Goal: Transaction & Acquisition: Purchase product/service

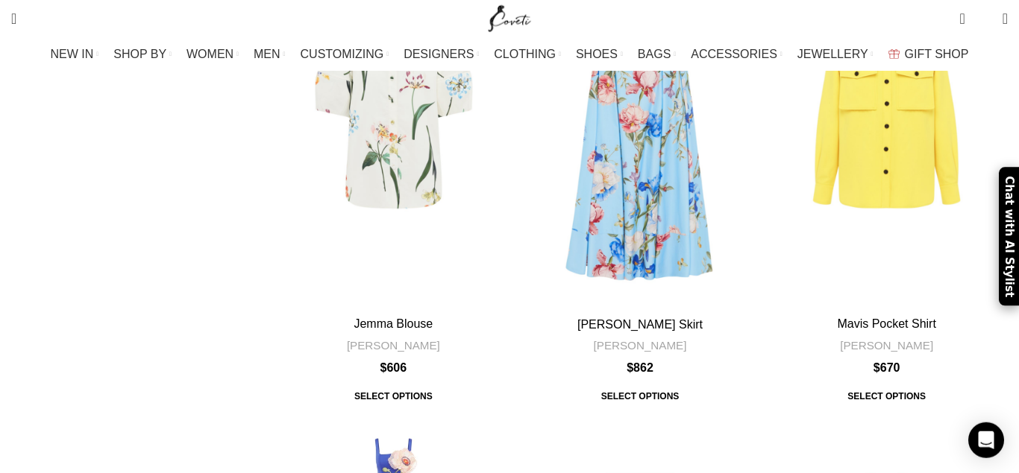
scroll to position [1445, 0]
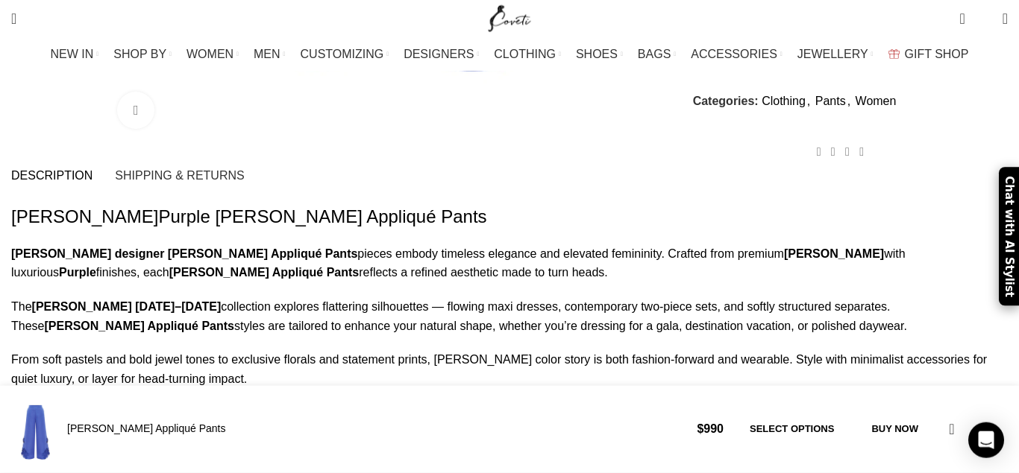
scroll to position [989, 0]
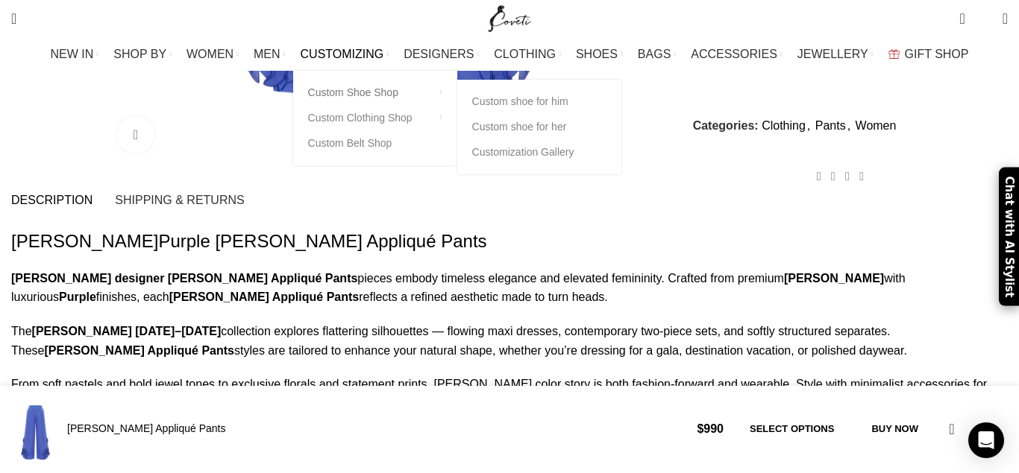
click at [367, 95] on link "Custom Shoe Shop" at bounding box center [375, 92] width 134 height 25
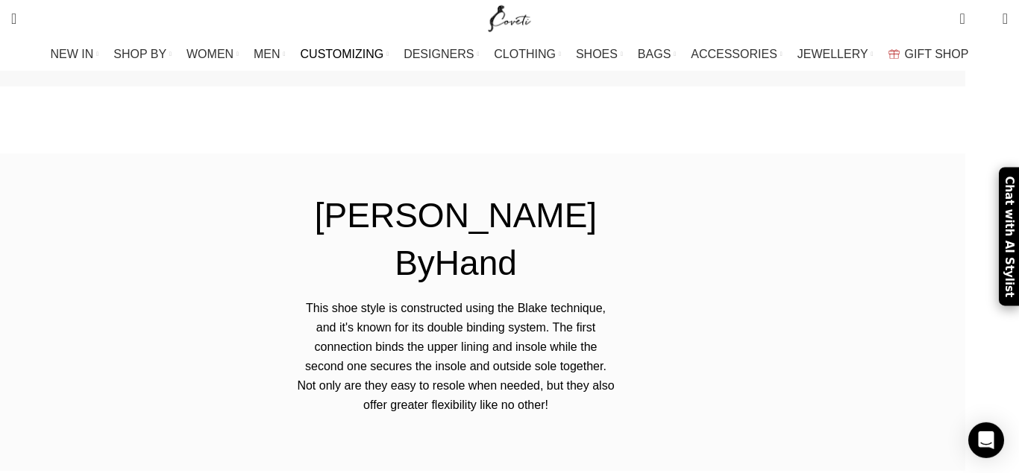
scroll to position [1901, 0]
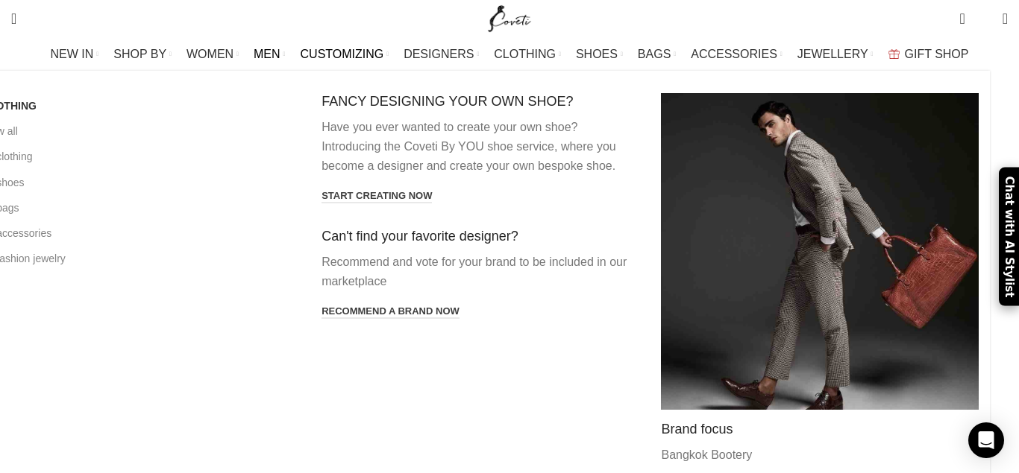
click at [280, 49] on span "MEN" at bounding box center [267, 54] width 27 height 14
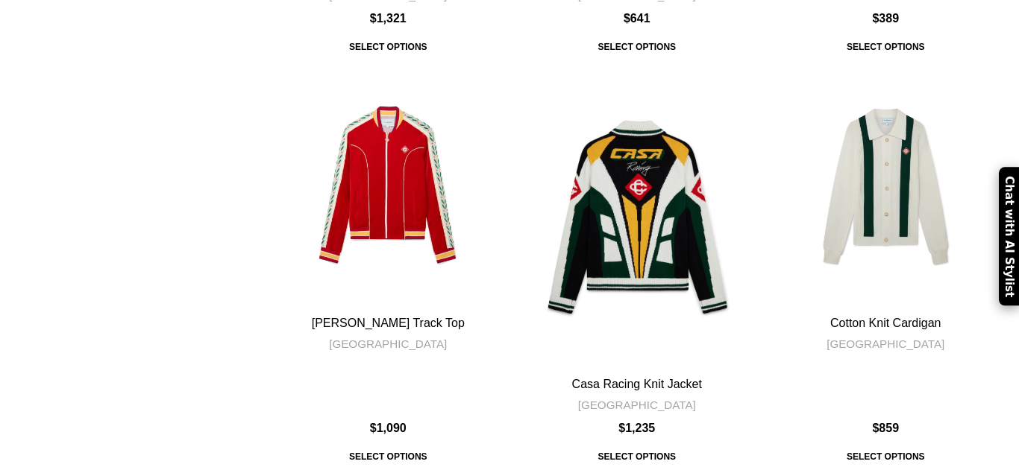
scroll to position [1901, 0]
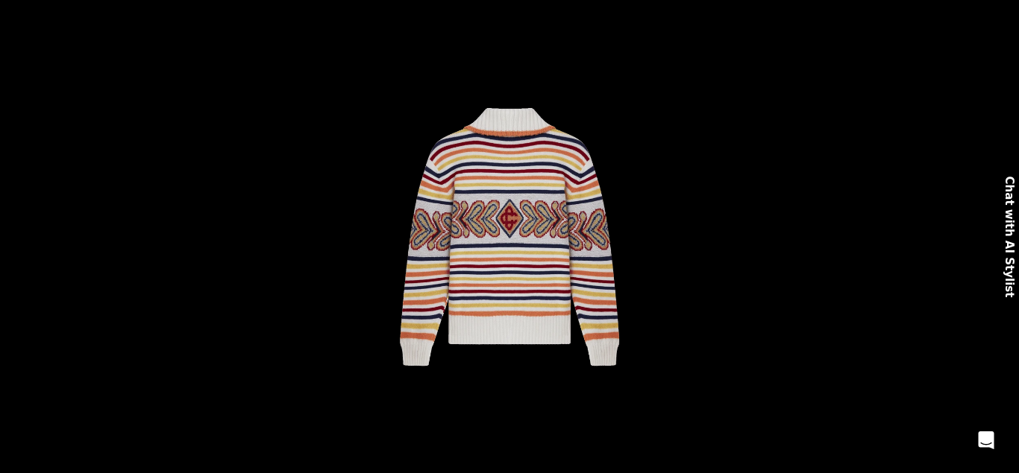
scroll to position [456, 0]
